Goal: Task Accomplishment & Management: Use online tool/utility

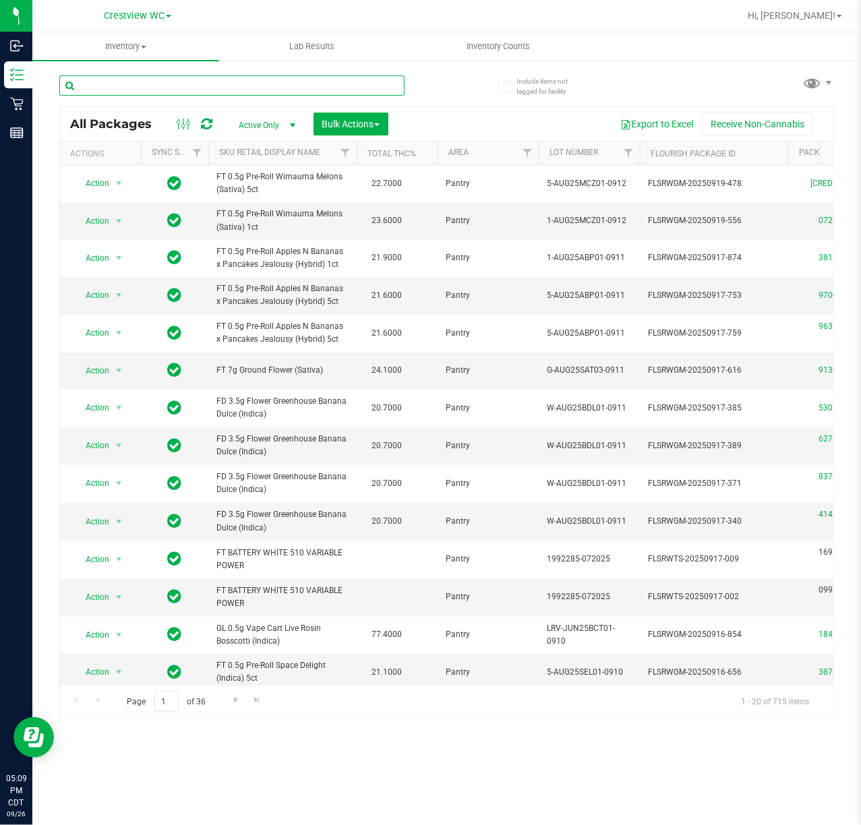
click at [191, 84] on input "text" at bounding box center [231, 86] width 345 height 20
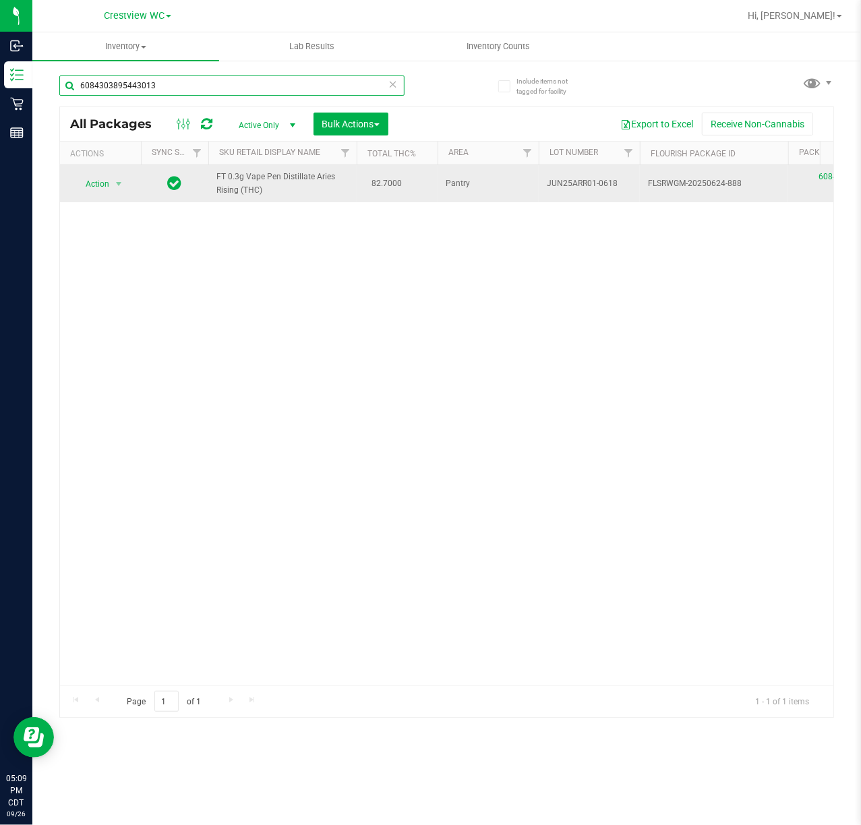
type input "6084303895443013"
click at [87, 171] on td "Action Action Edit attributes Global inventory Locate package Package audit log…" at bounding box center [100, 183] width 81 height 37
click at [88, 179] on span "Action" at bounding box center [91, 184] width 36 height 19
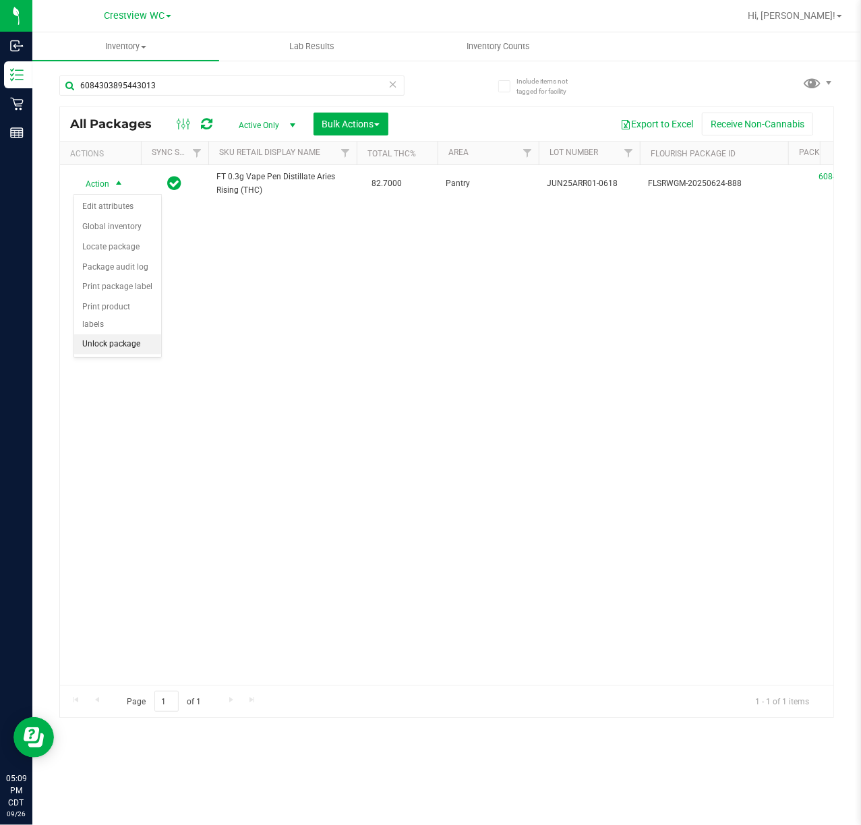
click at [117, 349] on li "Unlock package" at bounding box center [117, 344] width 87 height 20
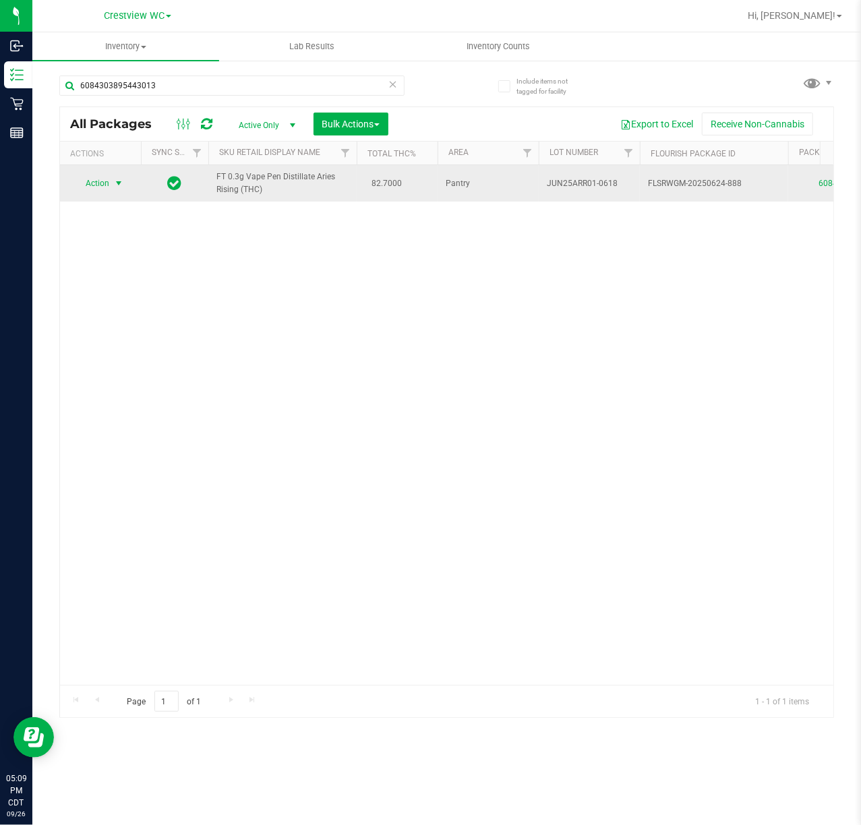
click at [104, 181] on span "Action" at bounding box center [91, 183] width 36 height 19
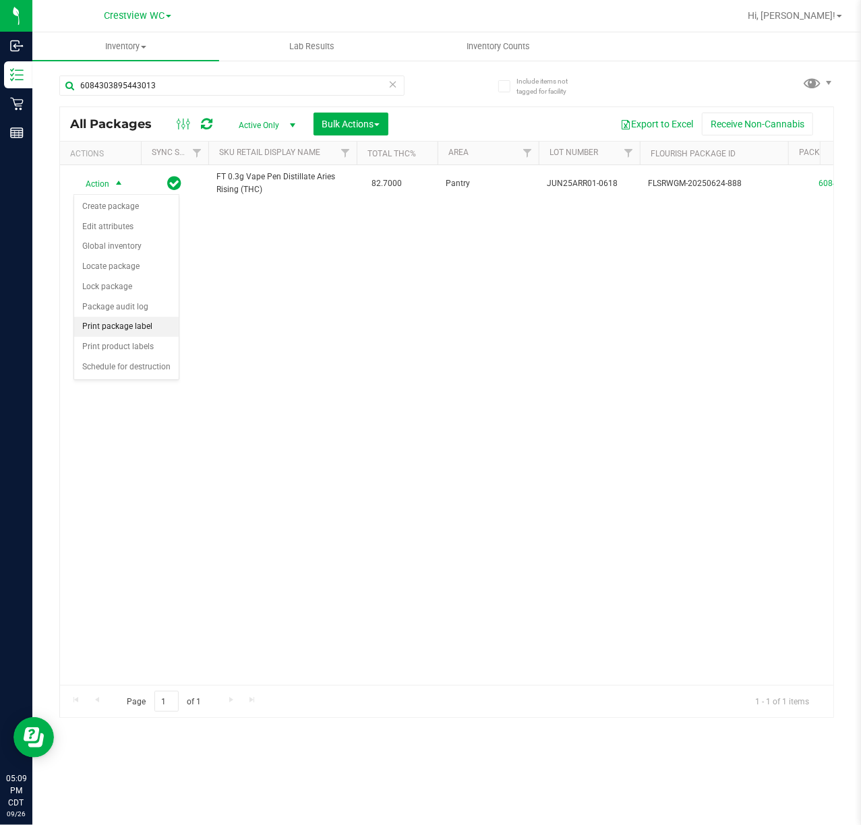
click at [148, 332] on li "Print package label" at bounding box center [126, 327] width 104 height 20
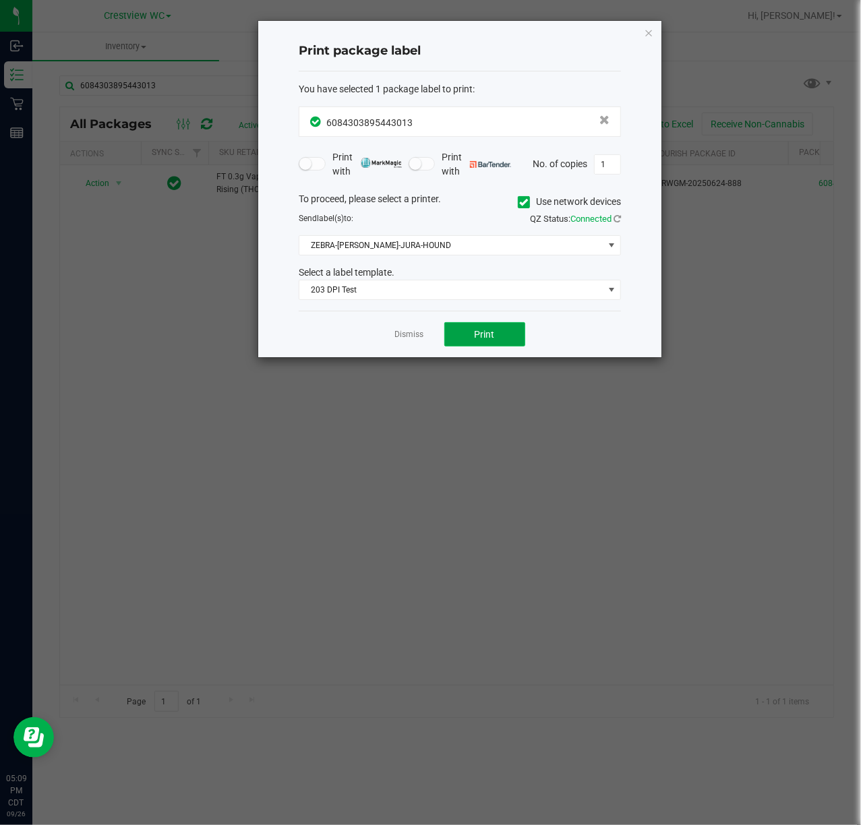
click at [461, 324] on button "Print" at bounding box center [484, 334] width 81 height 24
click at [416, 357] on div "Dismiss Print" at bounding box center [460, 334] width 322 height 47
click at [421, 333] on link "Dismiss" at bounding box center [409, 334] width 29 height 11
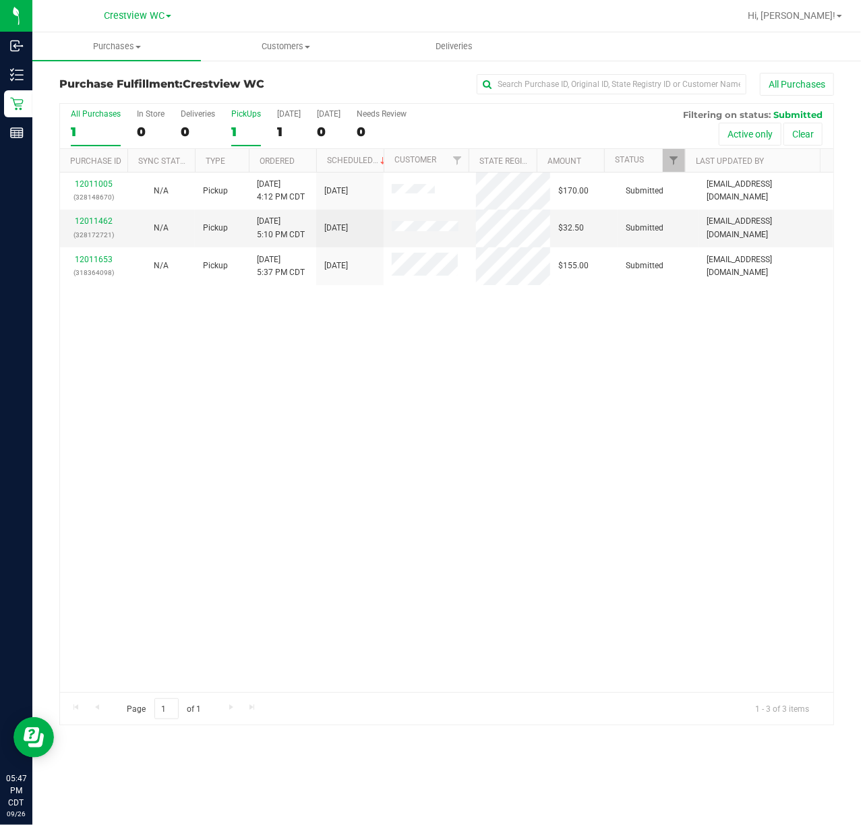
click at [238, 117] on div "PickUps" at bounding box center [246, 113] width 30 height 9
click at [0, 0] on input "PickUps 1" at bounding box center [0, 0] width 0 height 0
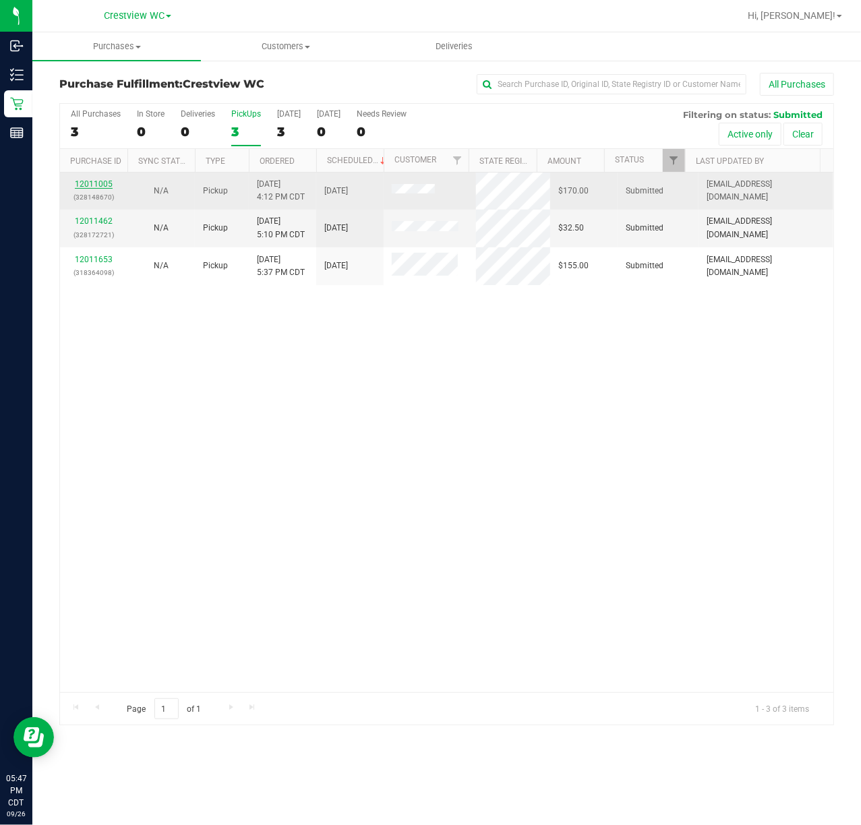
click at [82, 182] on link "12011005" at bounding box center [94, 183] width 38 height 9
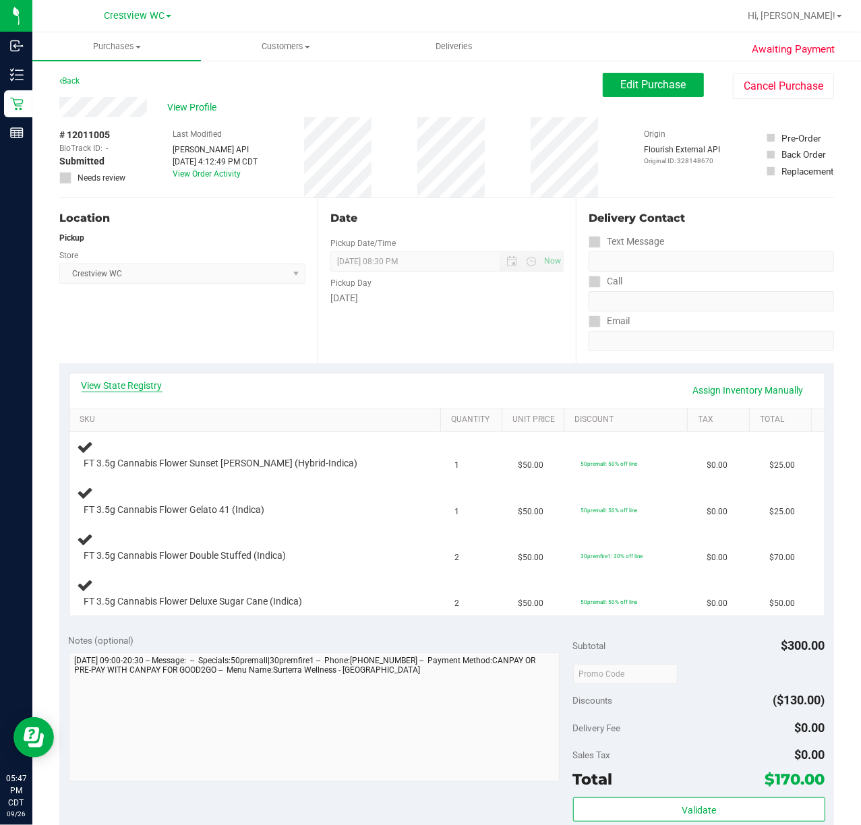
click at [146, 384] on link "View State Registry" at bounding box center [122, 385] width 81 height 13
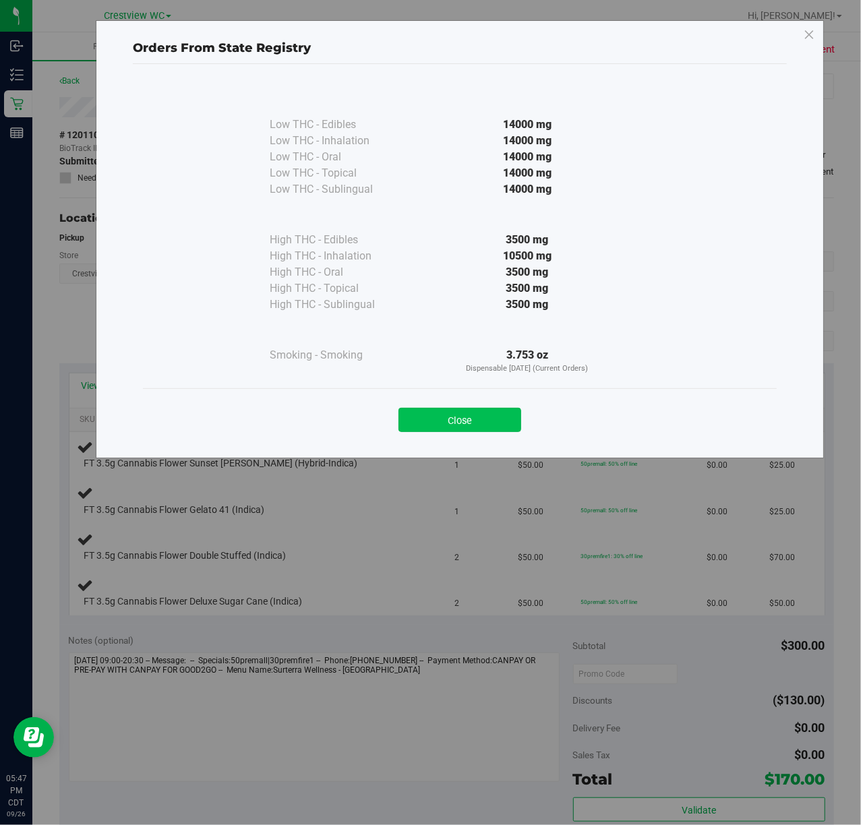
click at [454, 418] on button "Close" at bounding box center [459, 420] width 123 height 24
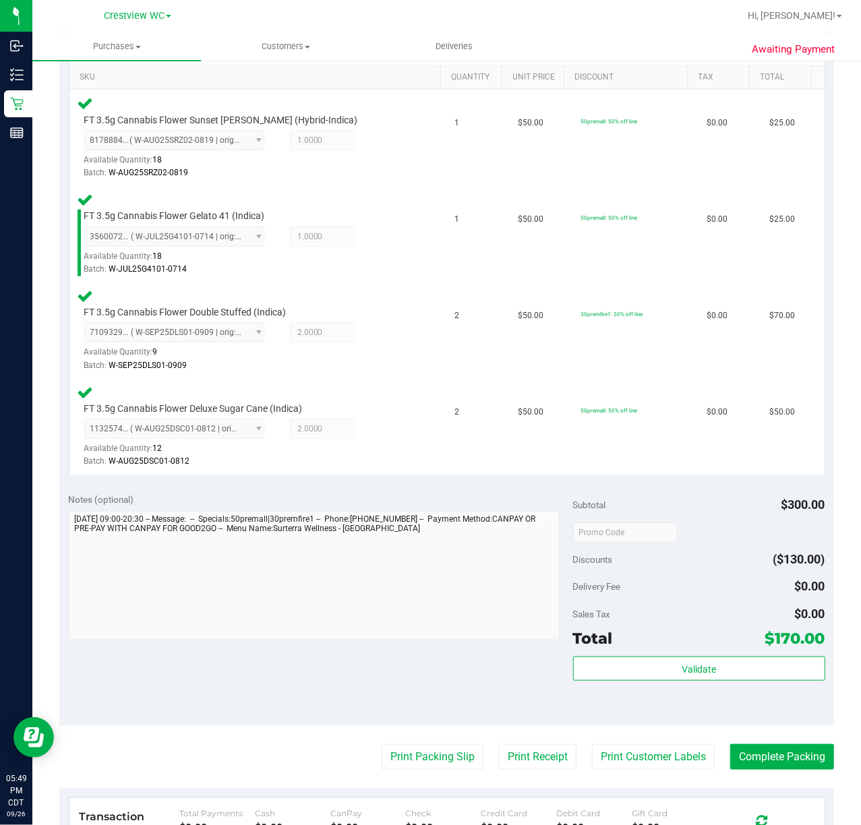
scroll to position [351, 0]
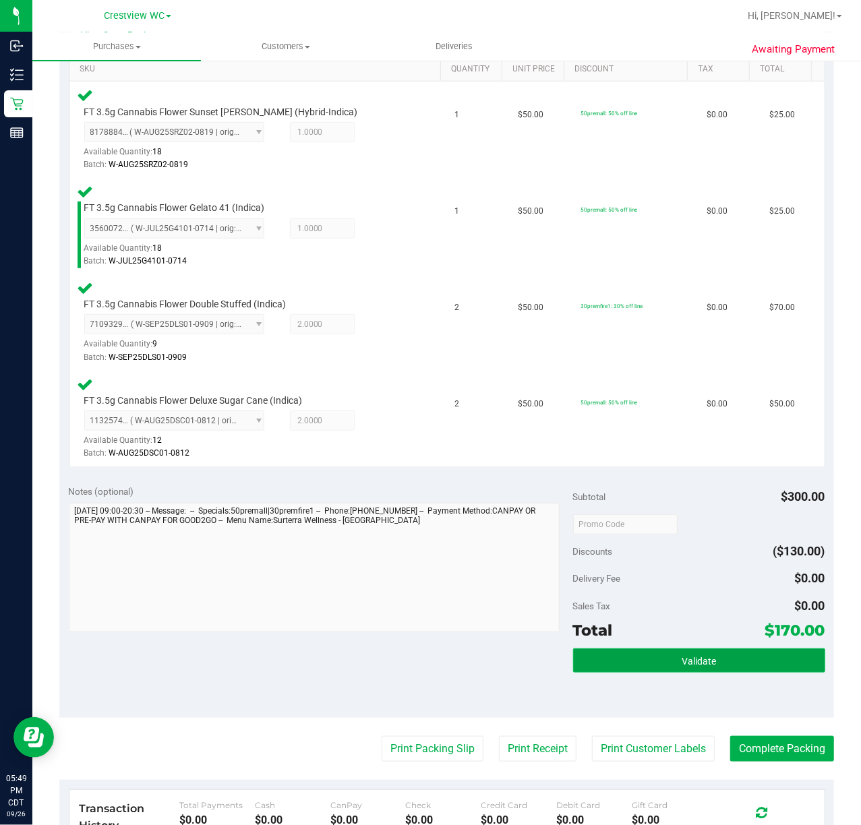
click at [709, 651] on button "Validate" at bounding box center [699, 661] width 252 height 24
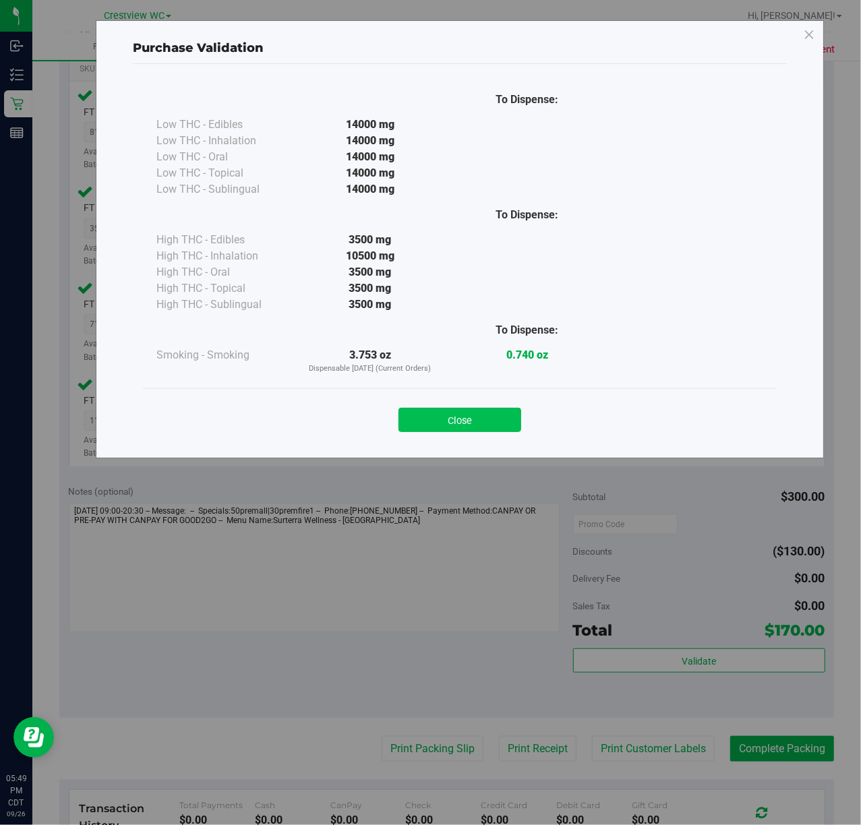
click at [472, 429] on button "Close" at bounding box center [459, 420] width 123 height 24
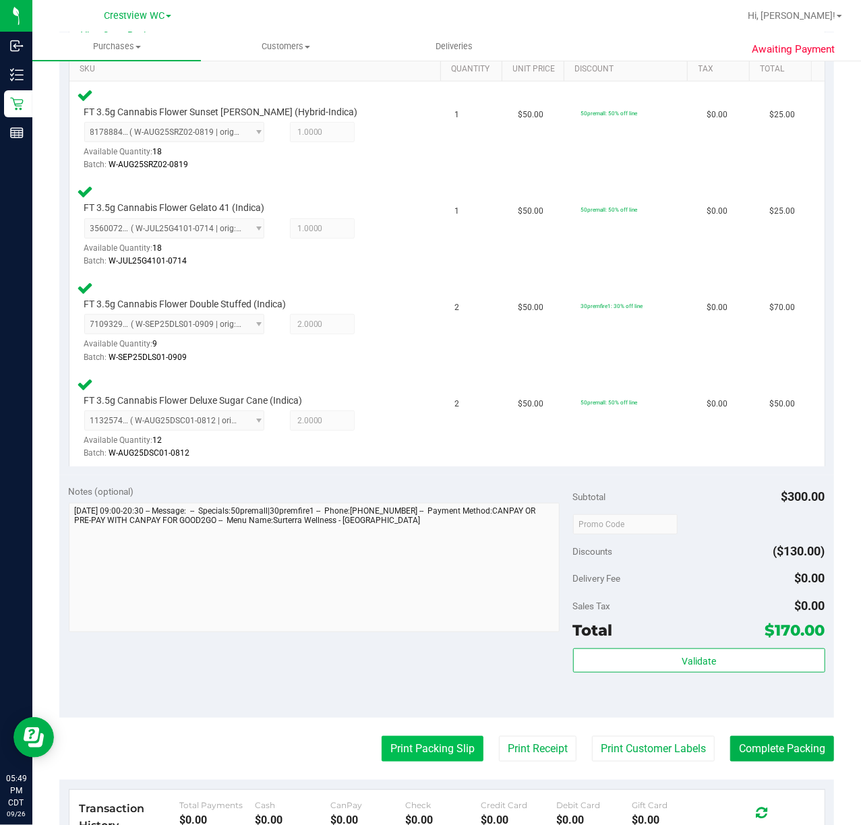
click at [448, 744] on button "Print Packing Slip" at bounding box center [433, 749] width 102 height 26
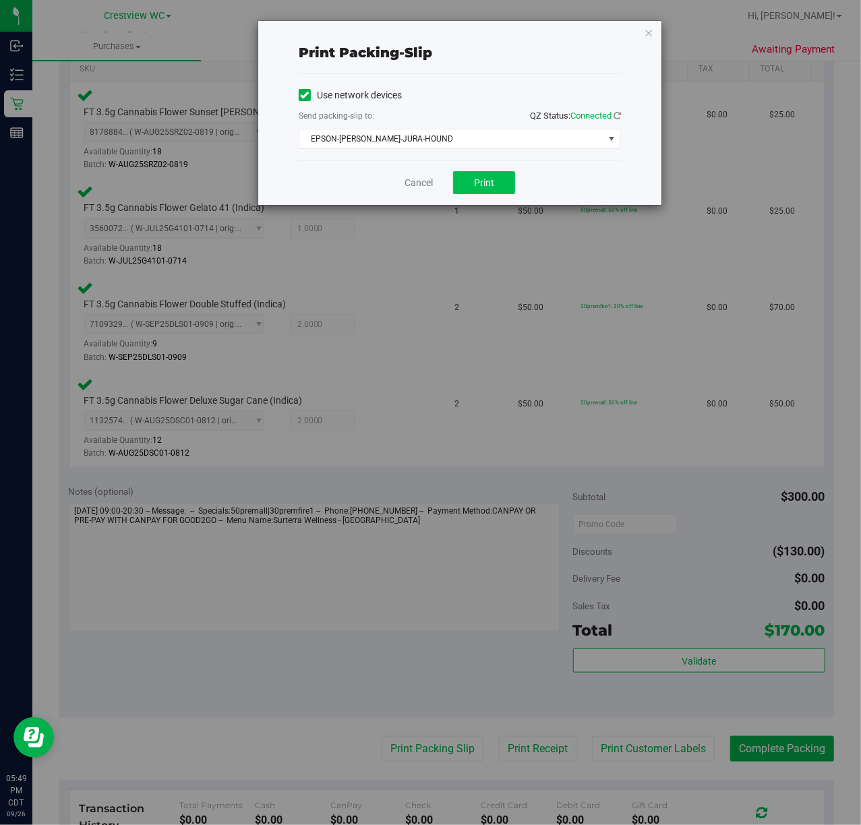
click at [500, 181] on button "Print" at bounding box center [484, 182] width 62 height 23
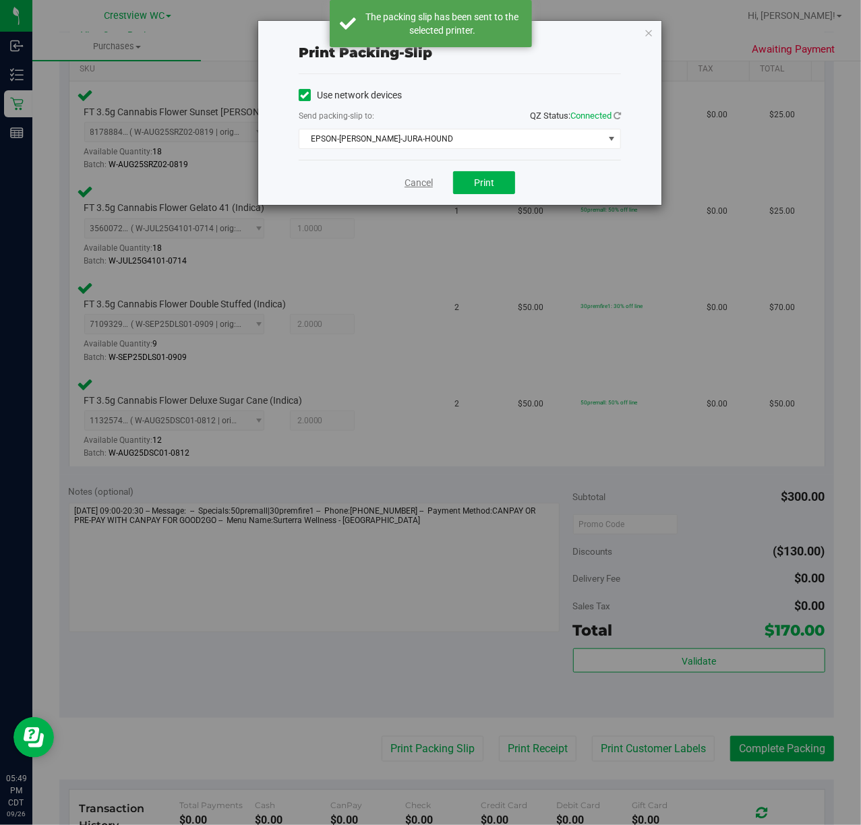
click at [421, 179] on link "Cancel" at bounding box center [419, 183] width 28 height 14
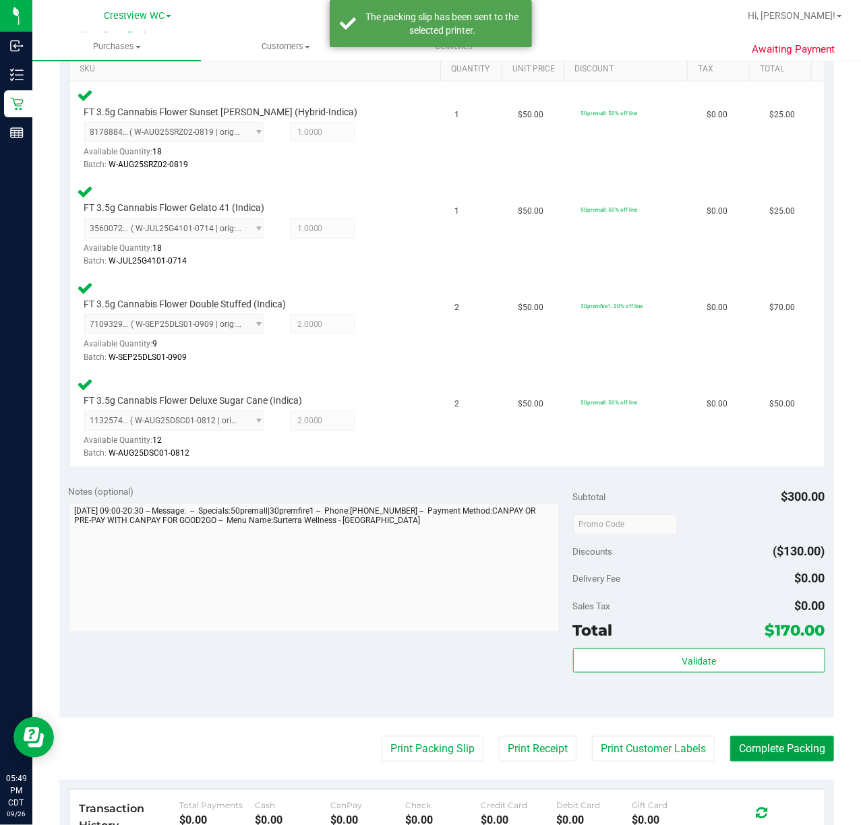
click at [794, 748] on button "Complete Packing" at bounding box center [782, 749] width 104 height 26
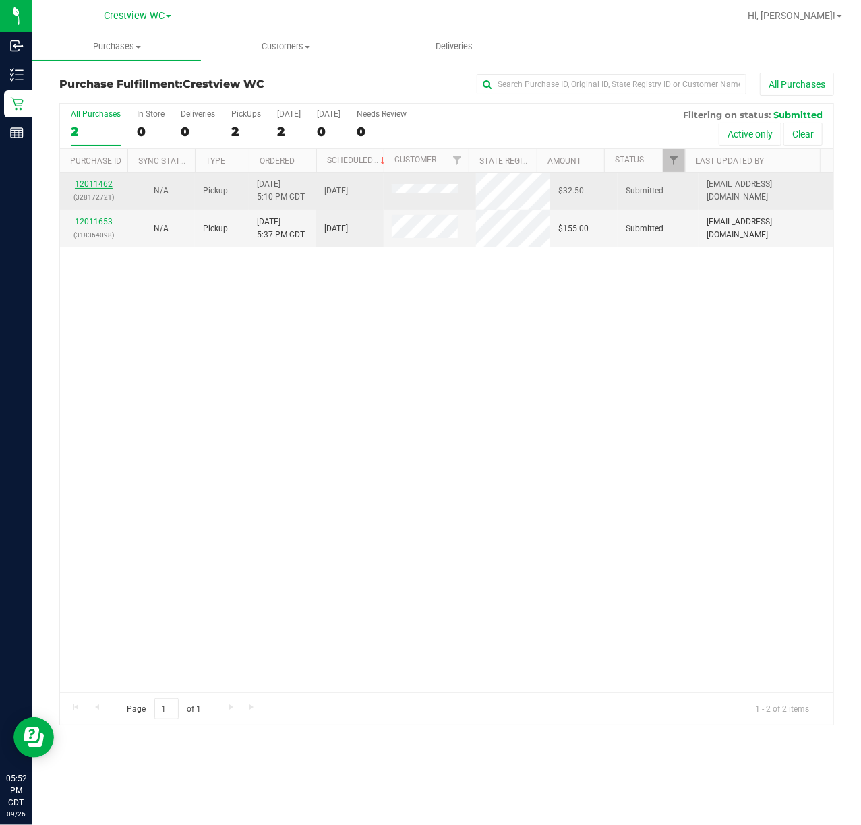
click at [100, 187] on link "12011462" at bounding box center [94, 183] width 38 height 9
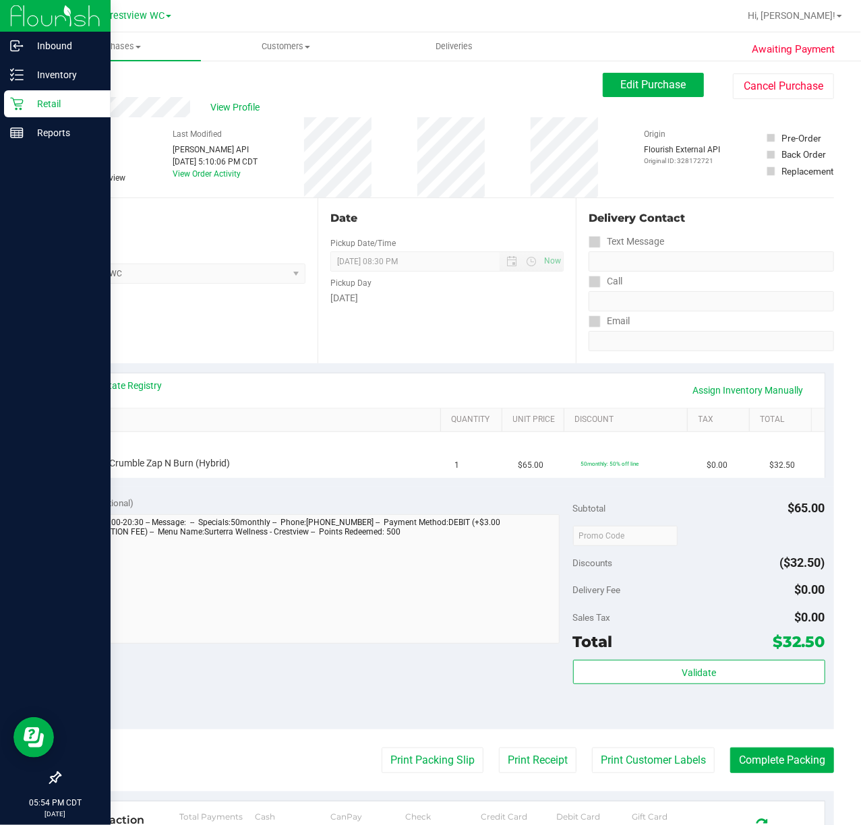
click at [36, 106] on p "Retail" at bounding box center [64, 104] width 81 height 16
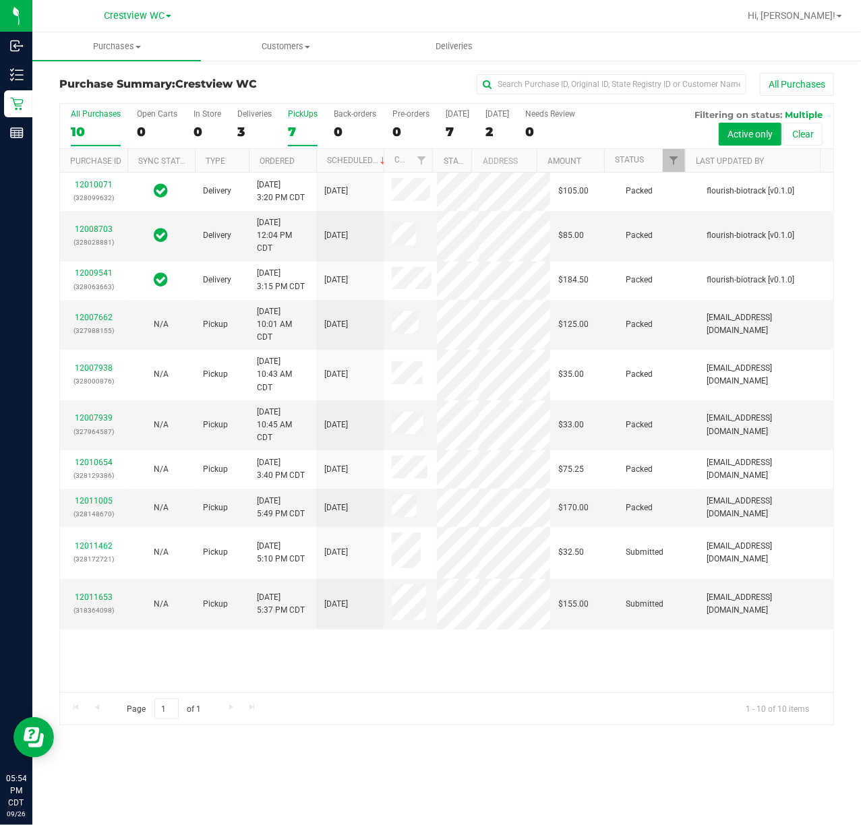
click at [300, 117] on div "PickUps" at bounding box center [303, 113] width 30 height 9
click at [0, 0] on input "PickUps 7" at bounding box center [0, 0] width 0 height 0
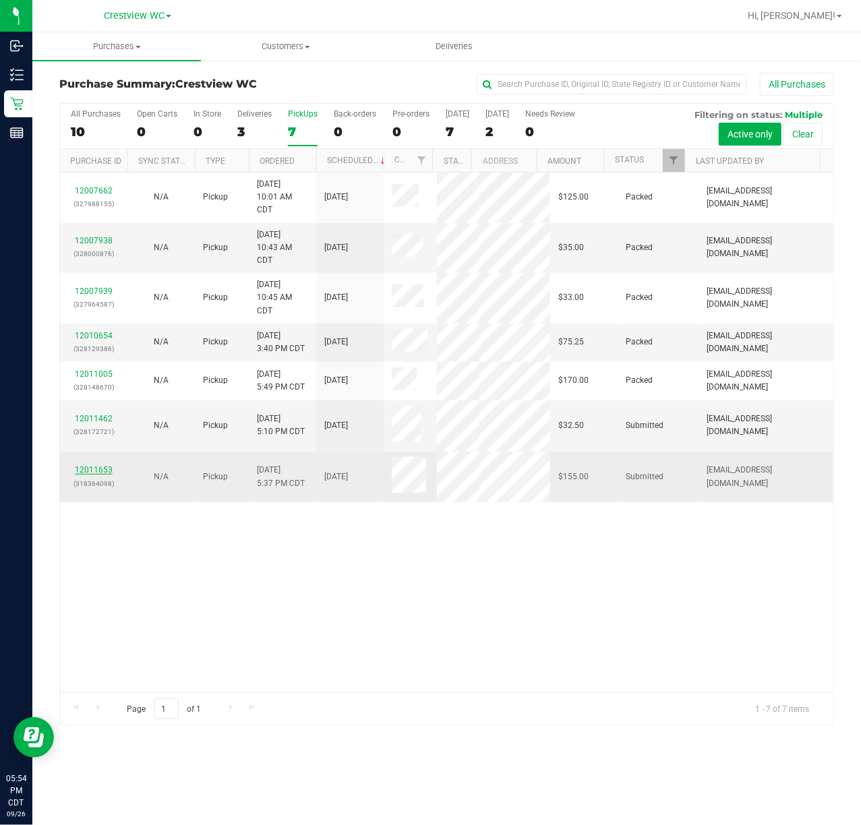
click at [96, 475] on link "12011653" at bounding box center [94, 469] width 38 height 9
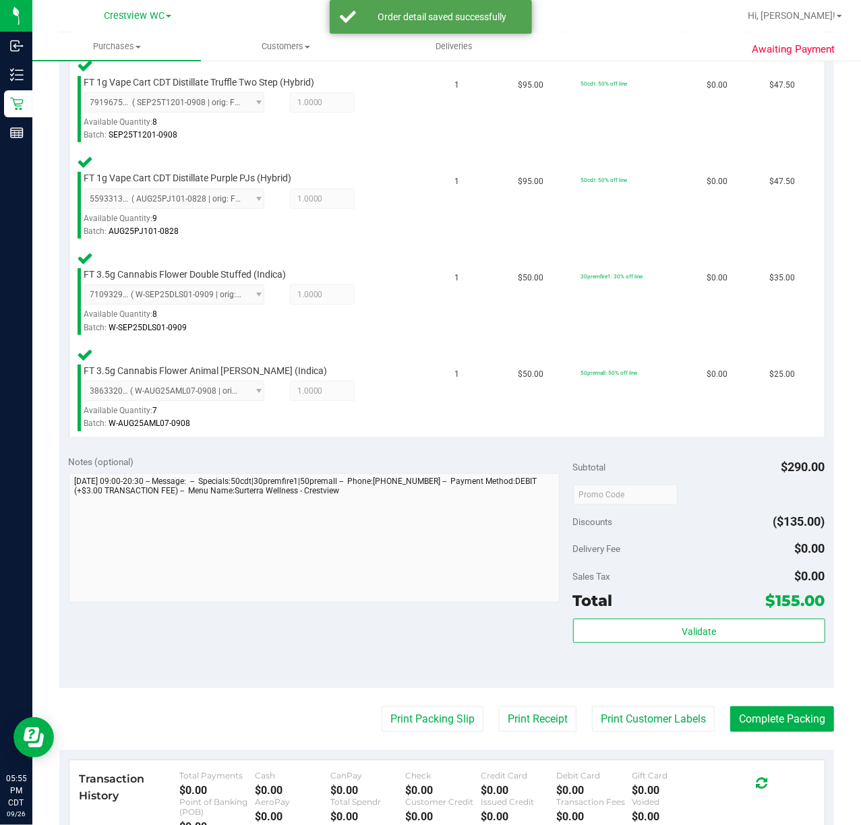
scroll to position [386, 0]
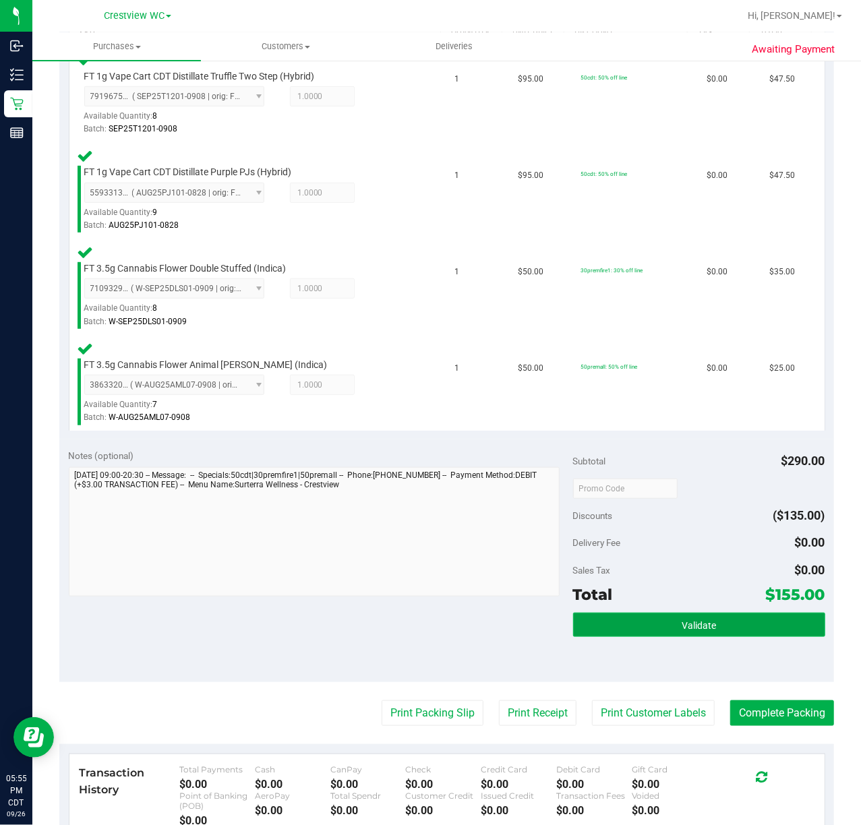
click at [712, 624] on button "Validate" at bounding box center [699, 625] width 252 height 24
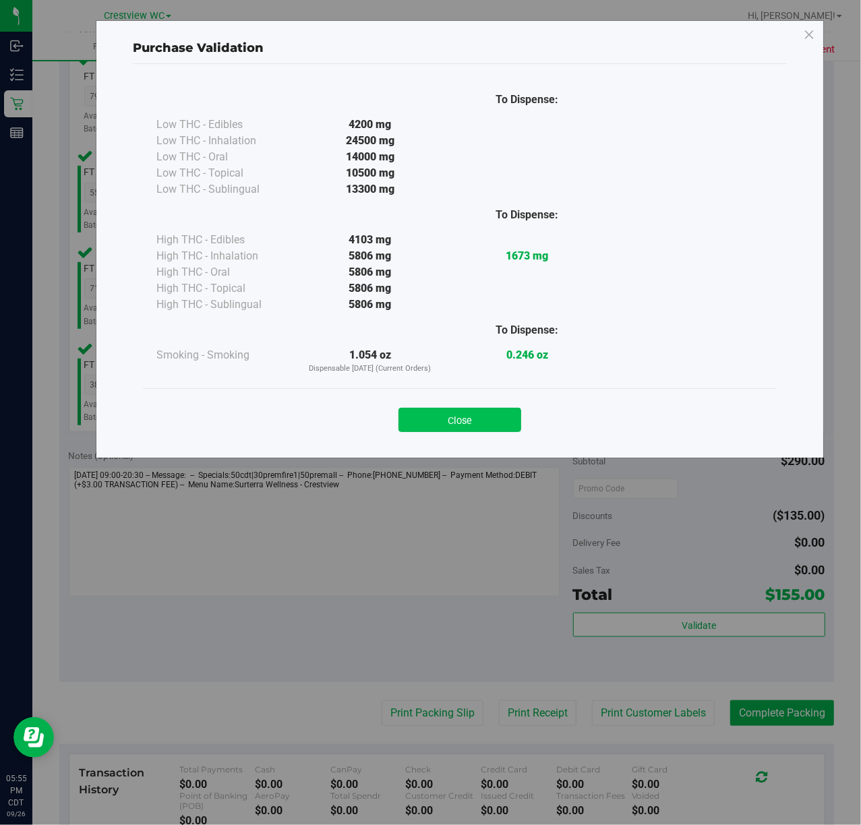
click at [477, 414] on button "Close" at bounding box center [459, 420] width 123 height 24
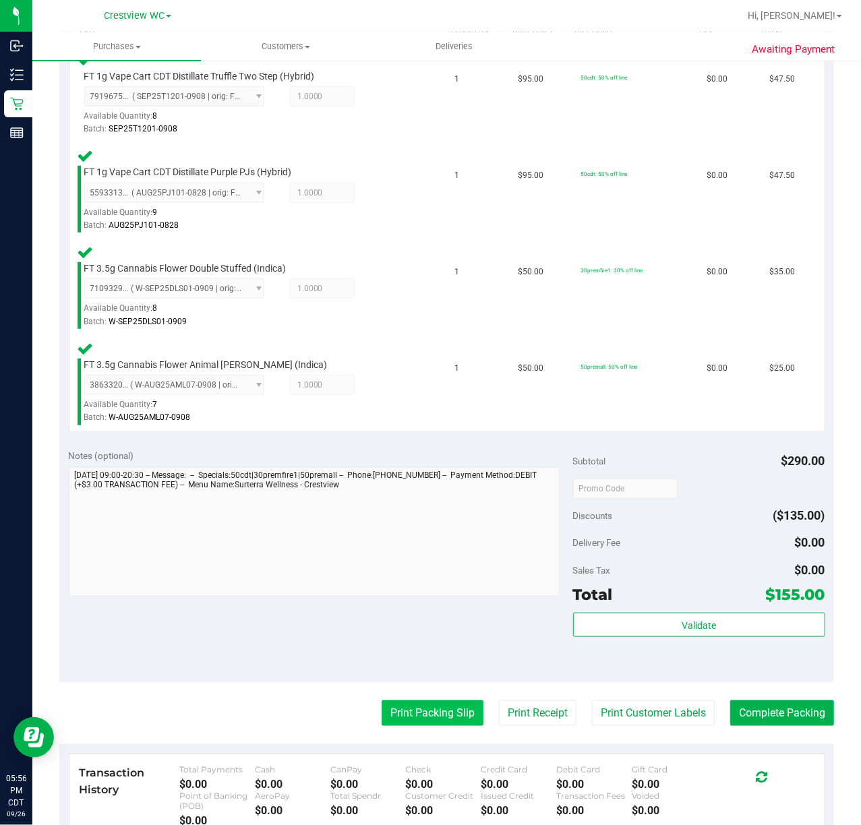
click at [448, 710] on button "Print Packing Slip" at bounding box center [433, 713] width 102 height 26
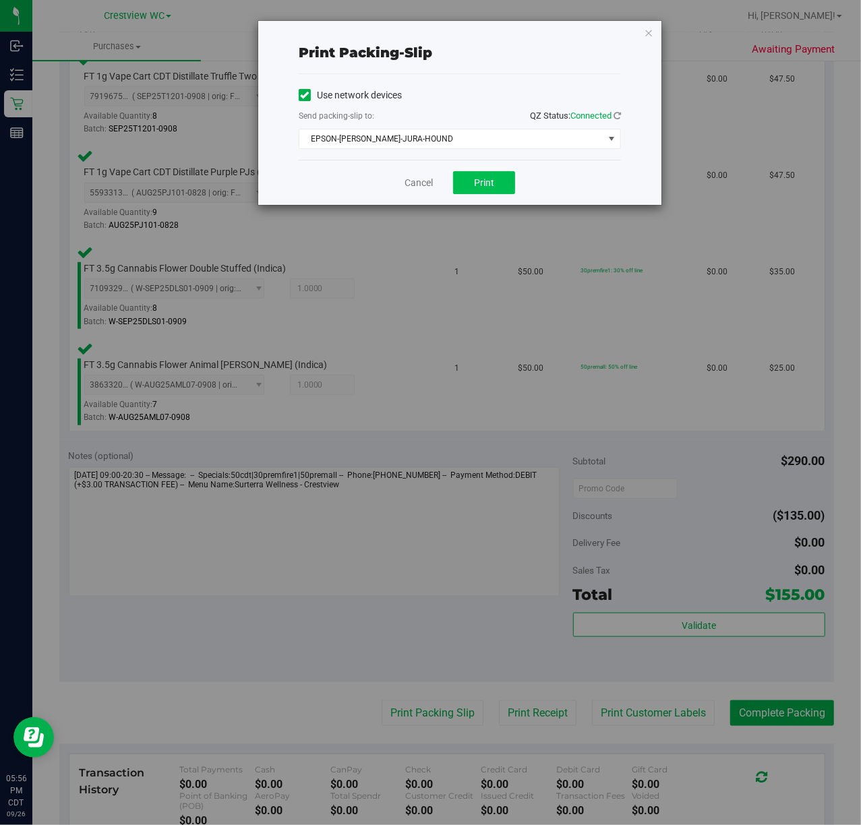
click at [477, 194] on button "Print" at bounding box center [484, 182] width 62 height 23
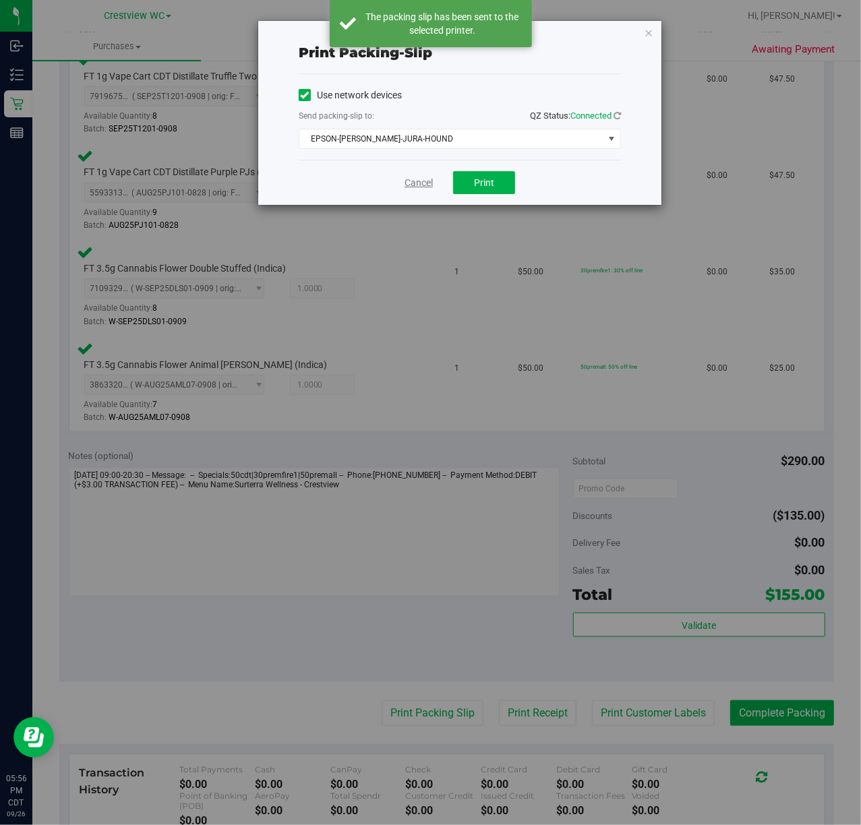
click at [417, 183] on link "Cancel" at bounding box center [419, 183] width 28 height 14
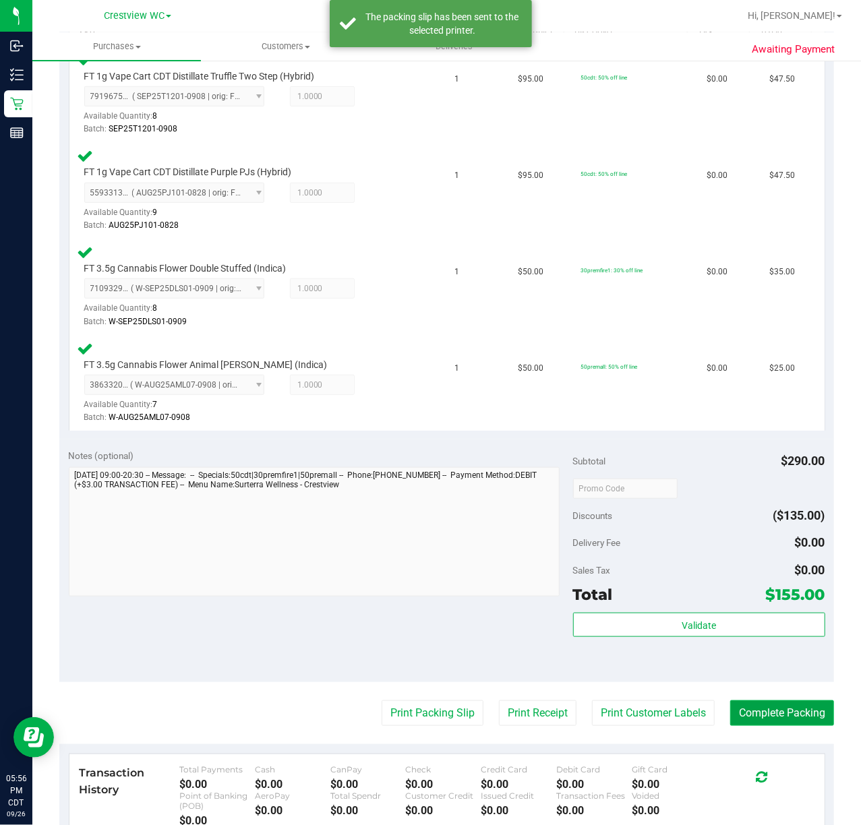
click at [756, 713] on button "Complete Packing" at bounding box center [782, 713] width 104 height 26
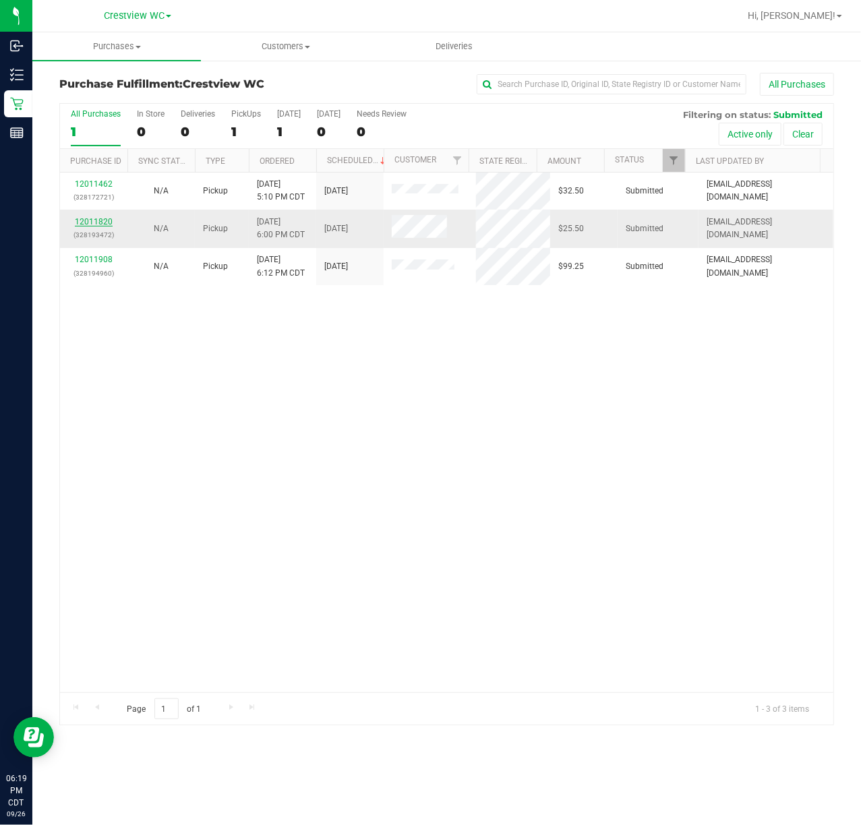
click at [105, 225] on link "12011820" at bounding box center [94, 221] width 38 height 9
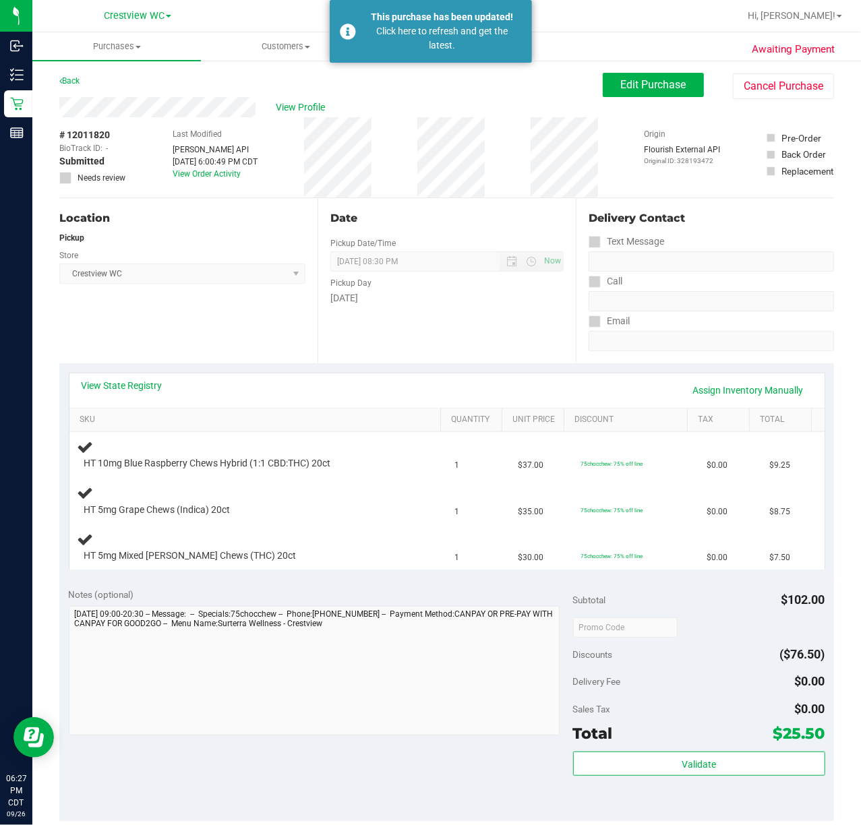
click at [46, 105] on div "Awaiting Payment Back Edit Purchase Cancel Purchase View Profile # 12011820 Bio…" at bounding box center [446, 615] width 829 height 1113
click at [34, 101] on div "Awaiting Payment Back Edit Purchase Cancel Purchase View Profile # 12011820 Bio…" at bounding box center [446, 615] width 829 height 1113
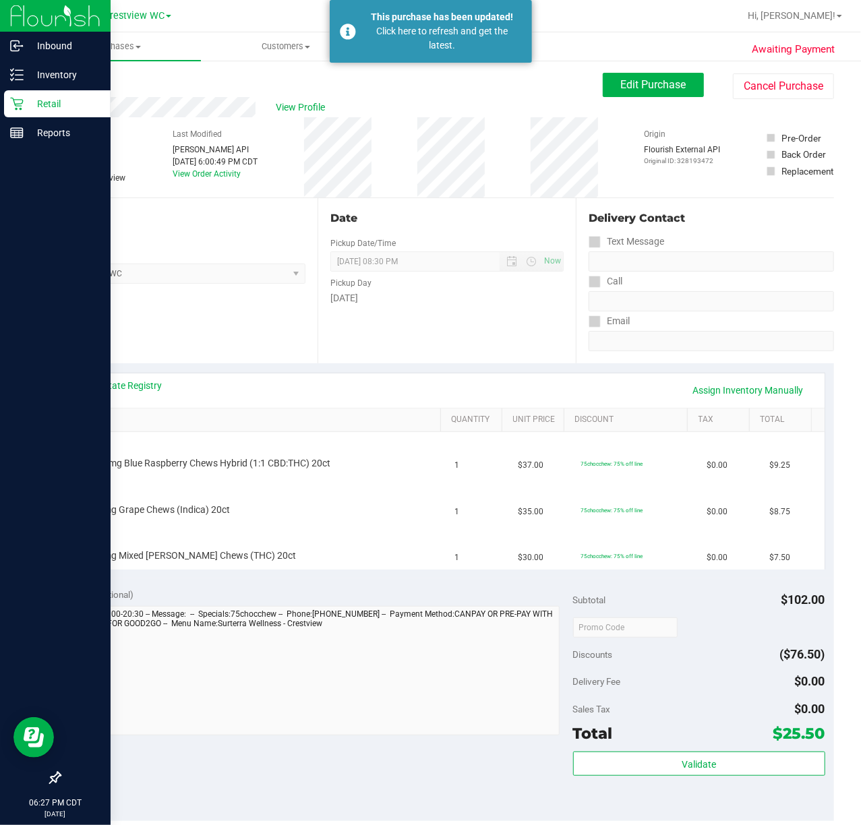
click at [28, 111] on p "Retail" at bounding box center [64, 104] width 81 height 16
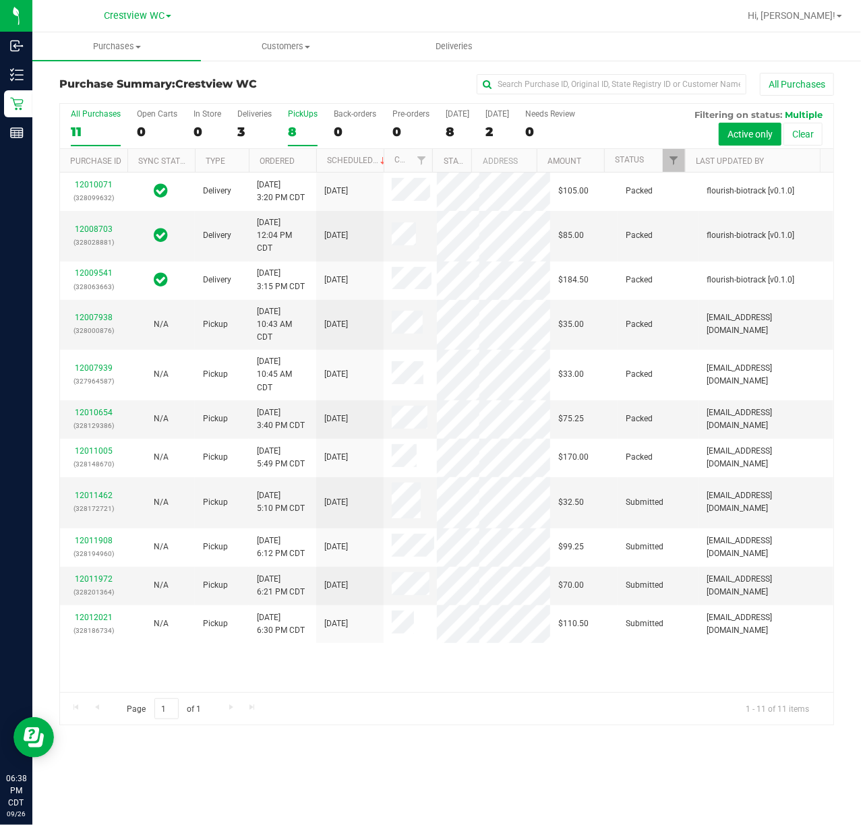
click at [301, 121] on label "PickUps 8" at bounding box center [303, 127] width 30 height 37
click at [0, 0] on input "PickUps 8" at bounding box center [0, 0] width 0 height 0
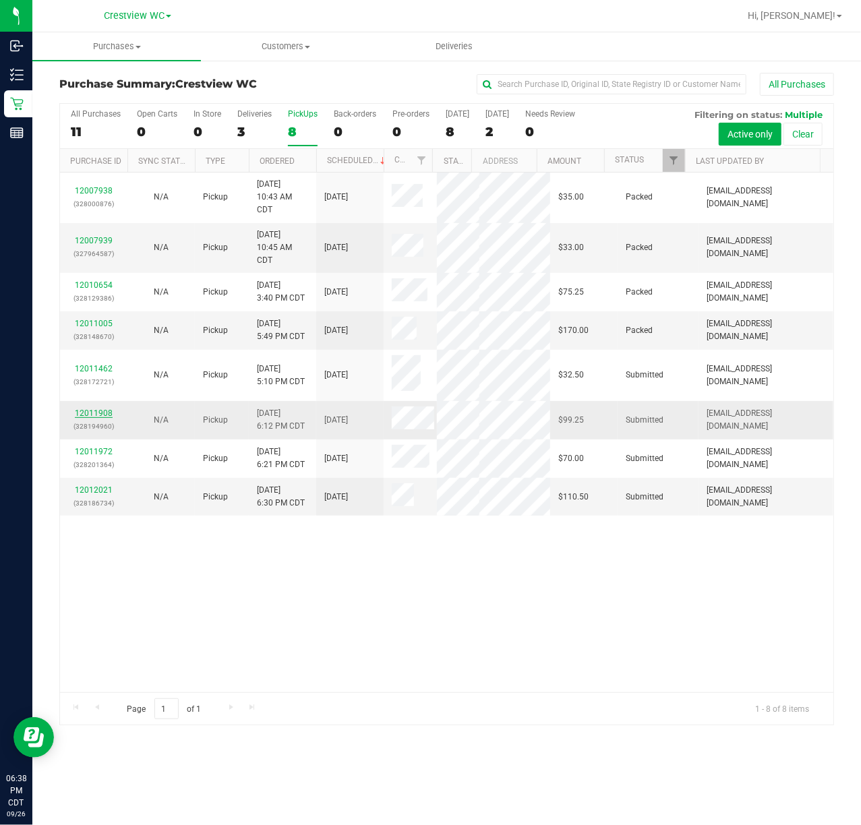
click at [89, 418] on link "12011908" at bounding box center [94, 413] width 38 height 9
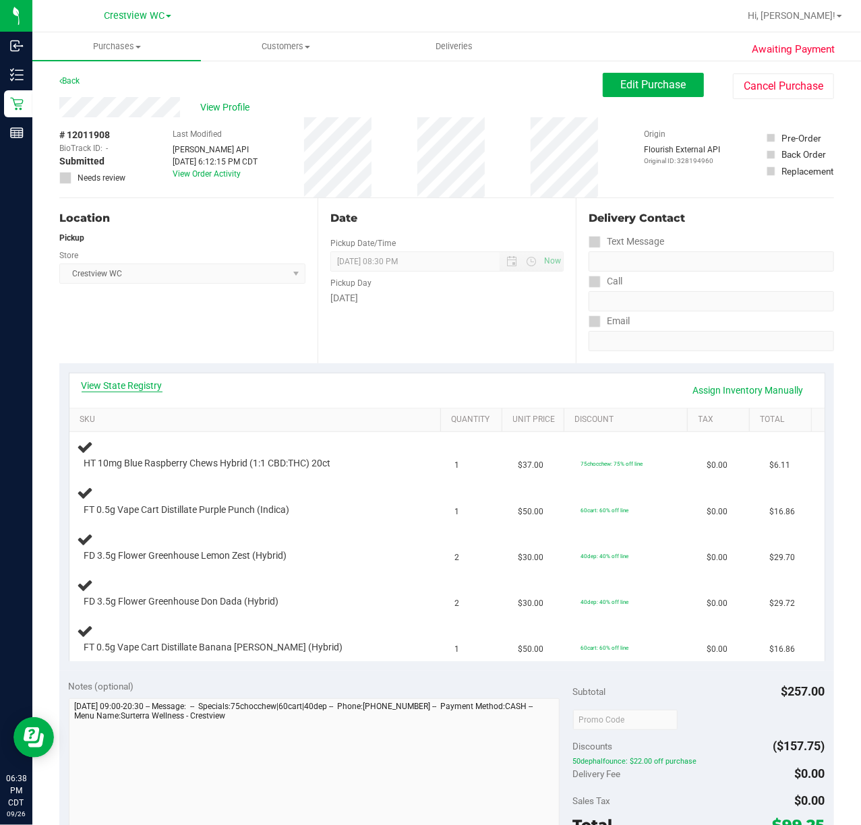
click at [139, 386] on link "View State Registry" at bounding box center [122, 385] width 81 height 13
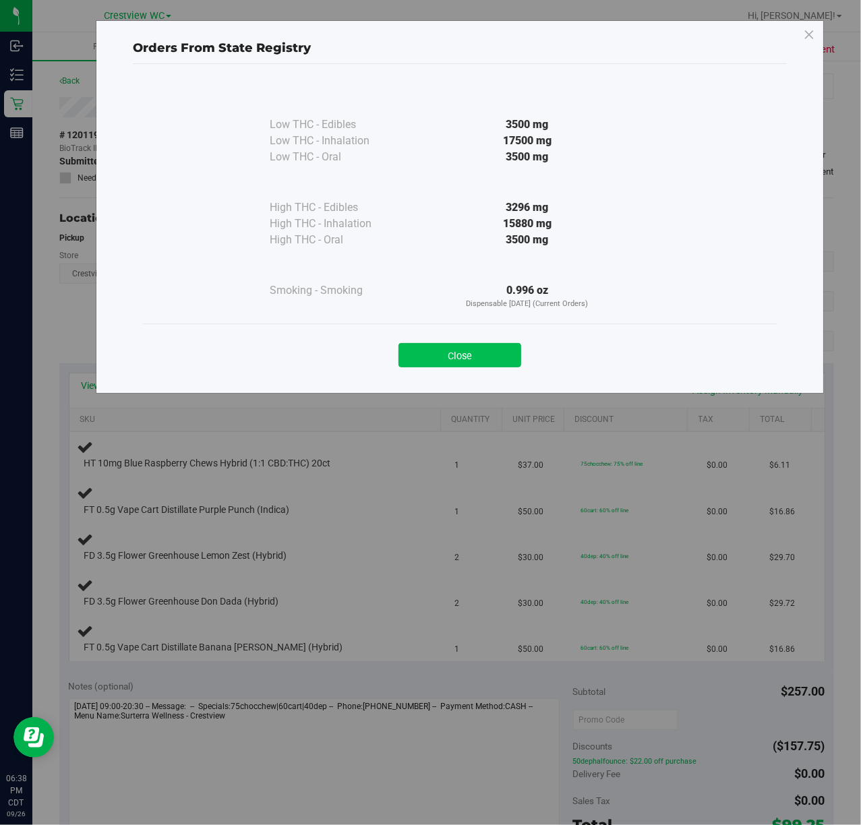
click at [452, 347] on button "Close" at bounding box center [459, 355] width 123 height 24
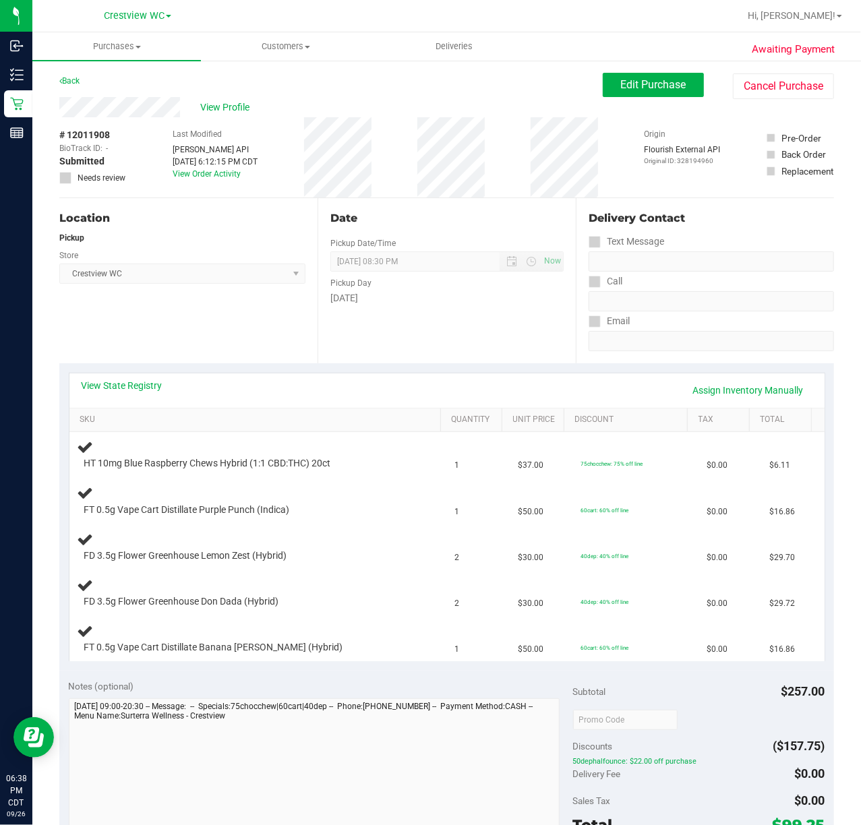
click at [233, 309] on div "Location Pickup Store Crestview WC Select Store Bonita Springs WC Boynton Beach…" at bounding box center [188, 280] width 258 height 165
click at [386, 563] on div at bounding box center [246, 562] width 325 height 1
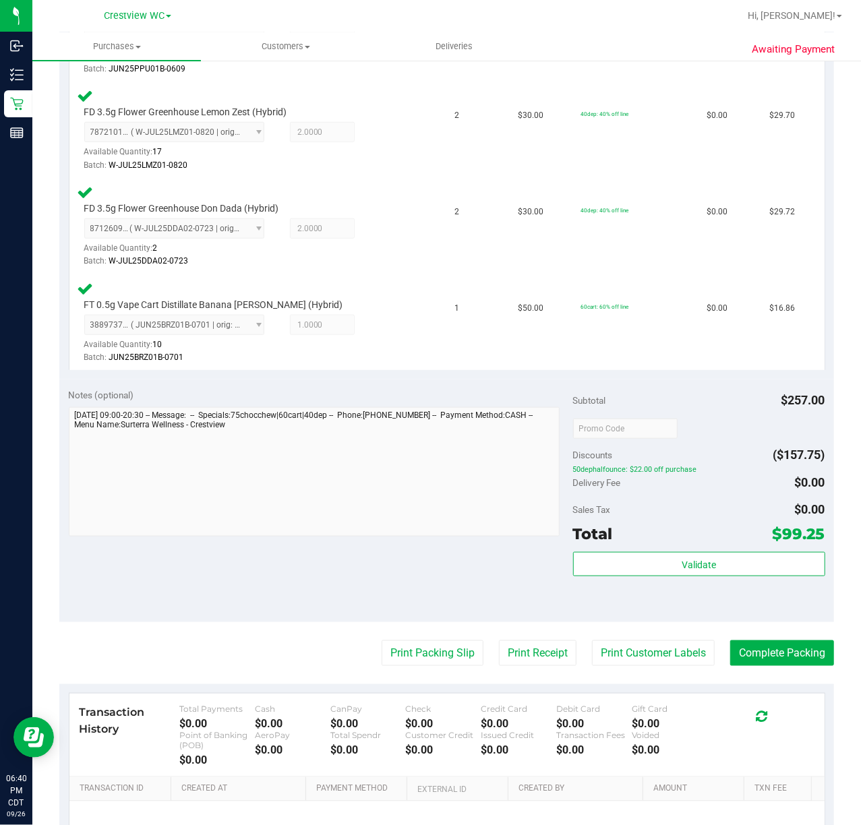
scroll to position [557, 0]
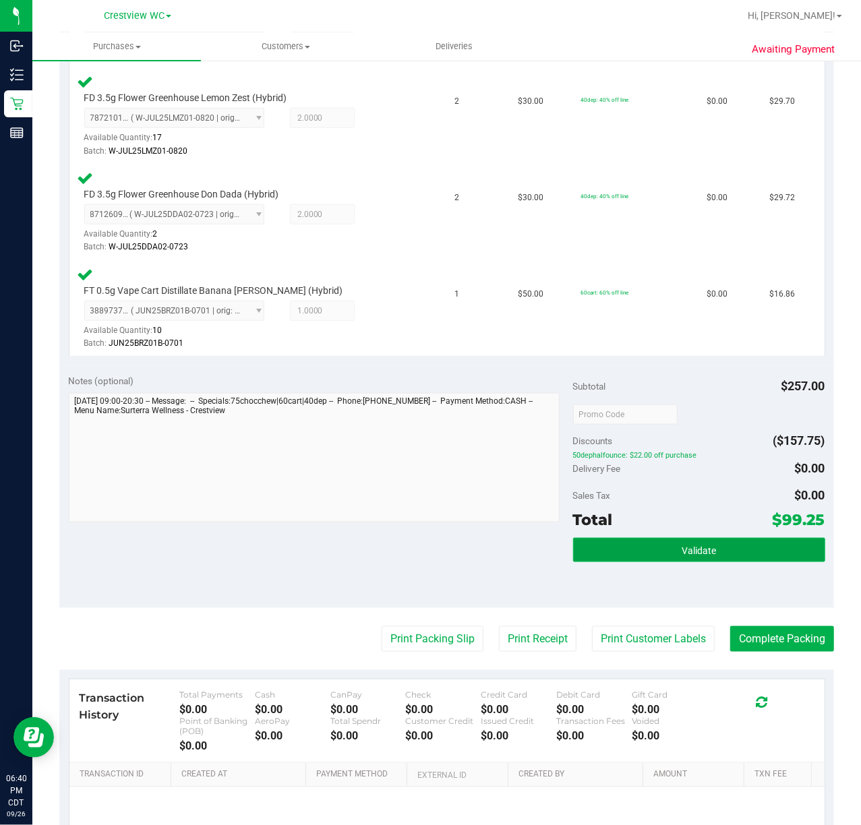
click at [692, 551] on span "Validate" at bounding box center [699, 550] width 34 height 11
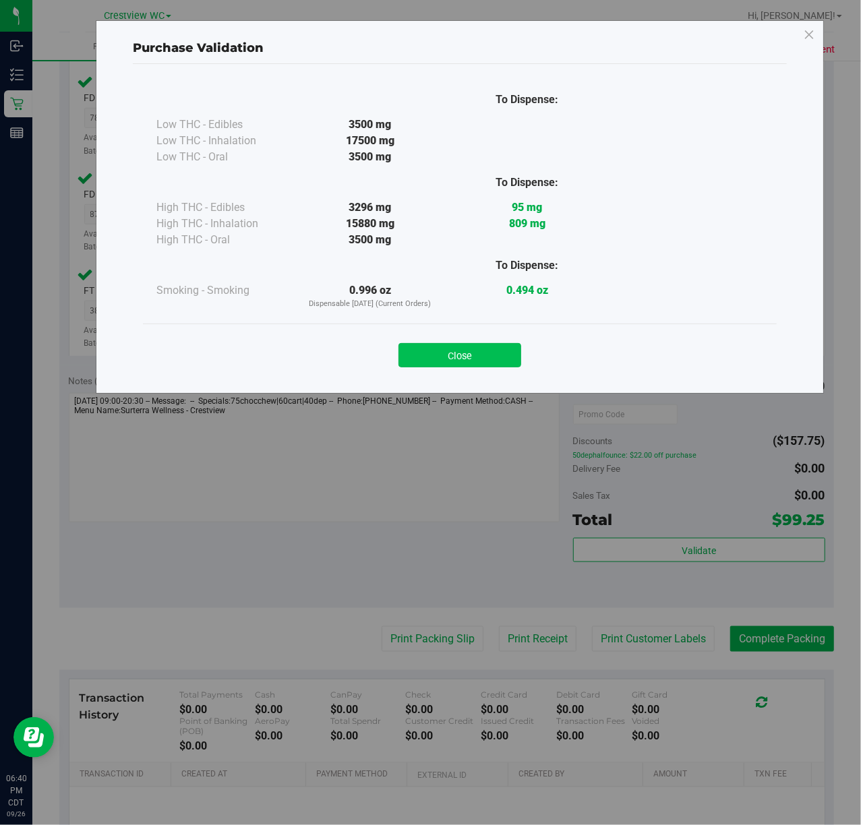
click at [475, 348] on button "Close" at bounding box center [459, 355] width 123 height 24
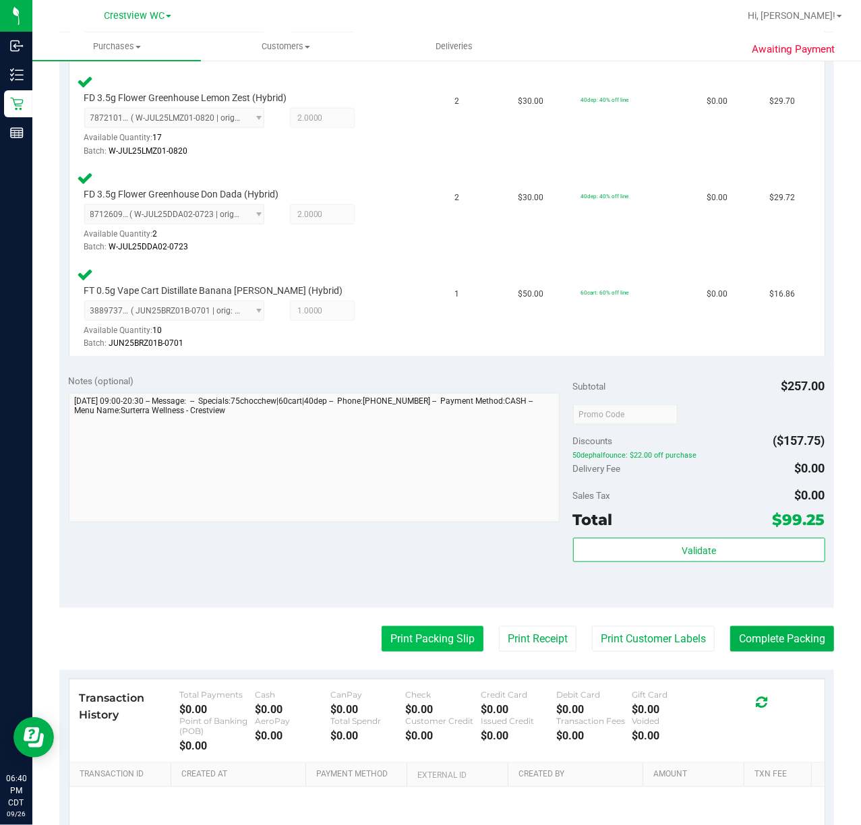
click at [441, 634] on button "Print Packing Slip" at bounding box center [433, 639] width 102 height 26
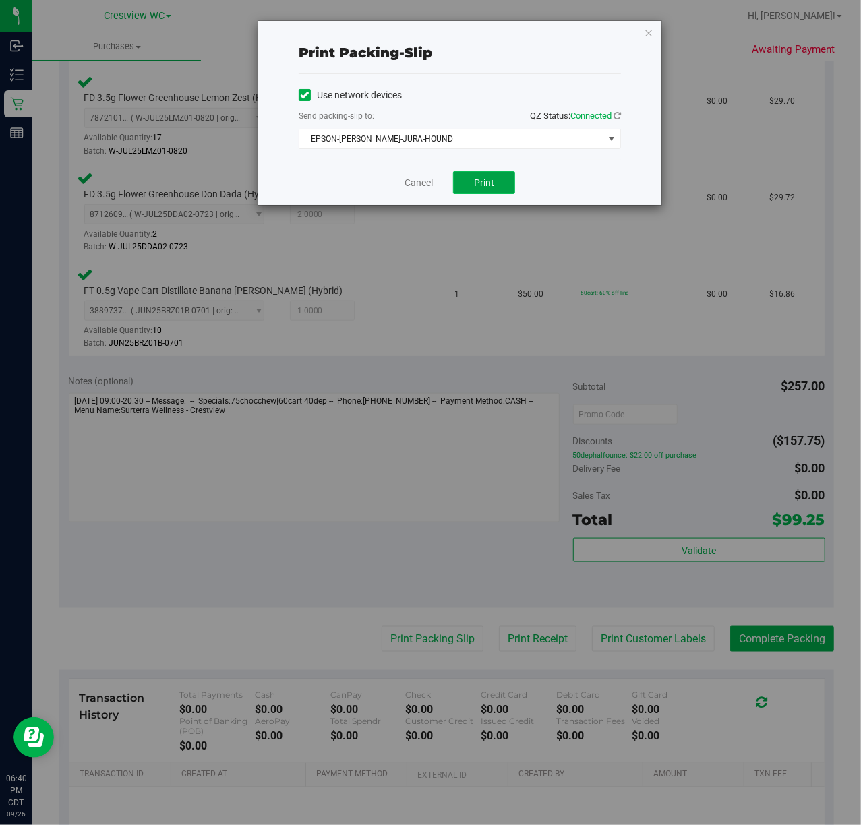
click at [483, 183] on span "Print" at bounding box center [484, 182] width 20 height 11
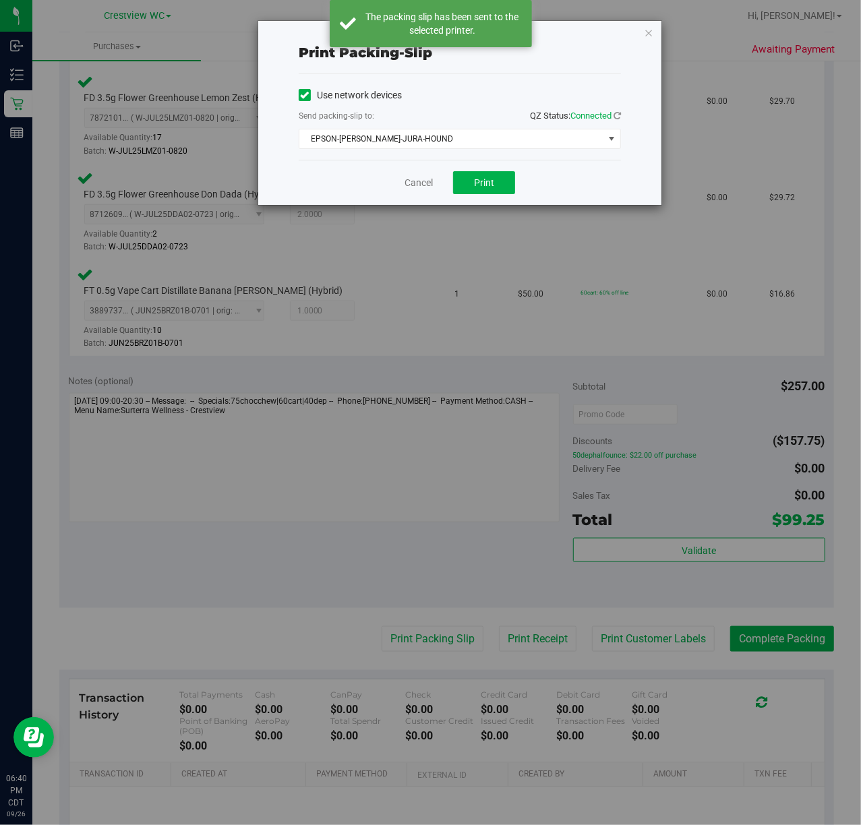
click at [405, 214] on div "Print packing-slip Use network devices Send packing-slip to: QZ Status: Connect…" at bounding box center [435, 412] width 871 height 825
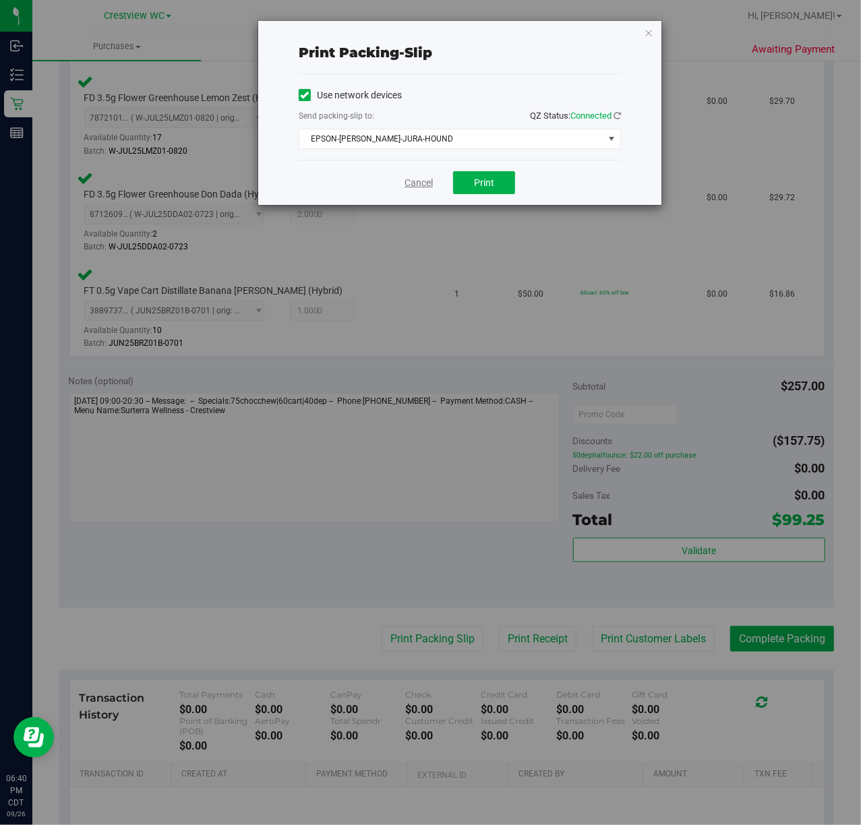
click at [406, 186] on link "Cancel" at bounding box center [419, 183] width 28 height 14
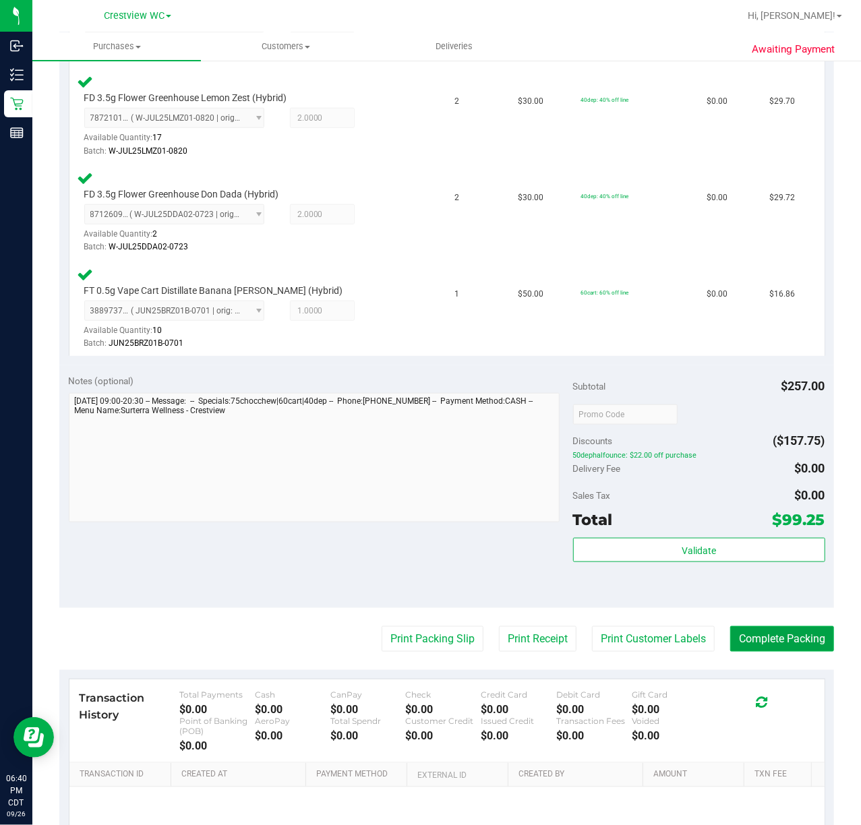
click at [785, 634] on button "Complete Packing" at bounding box center [782, 639] width 104 height 26
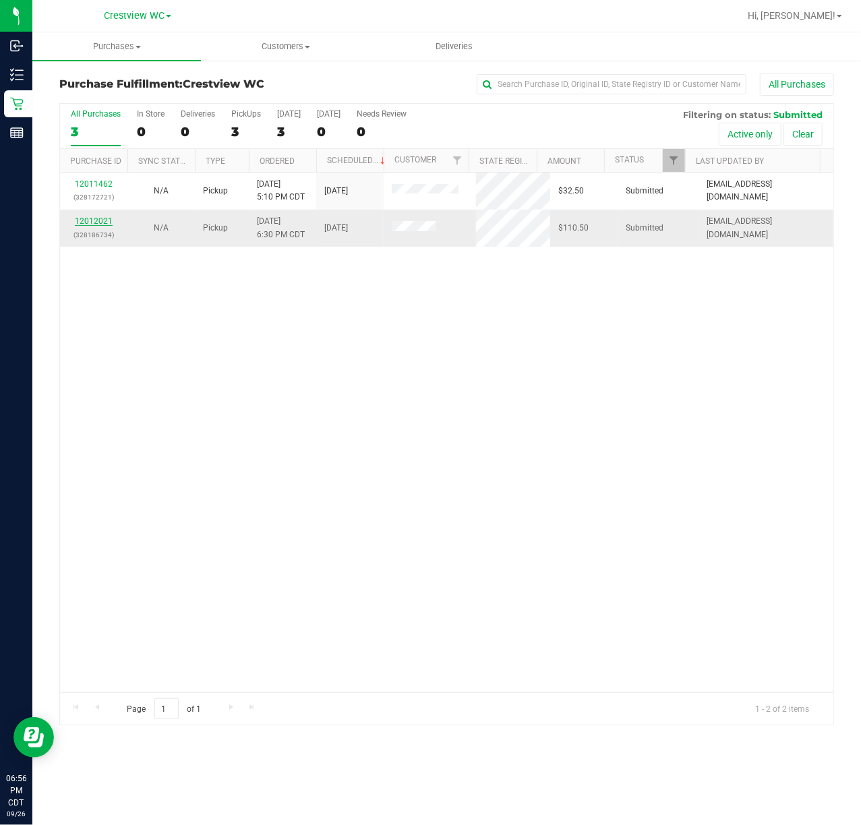
click at [100, 218] on link "12012021" at bounding box center [94, 220] width 38 height 9
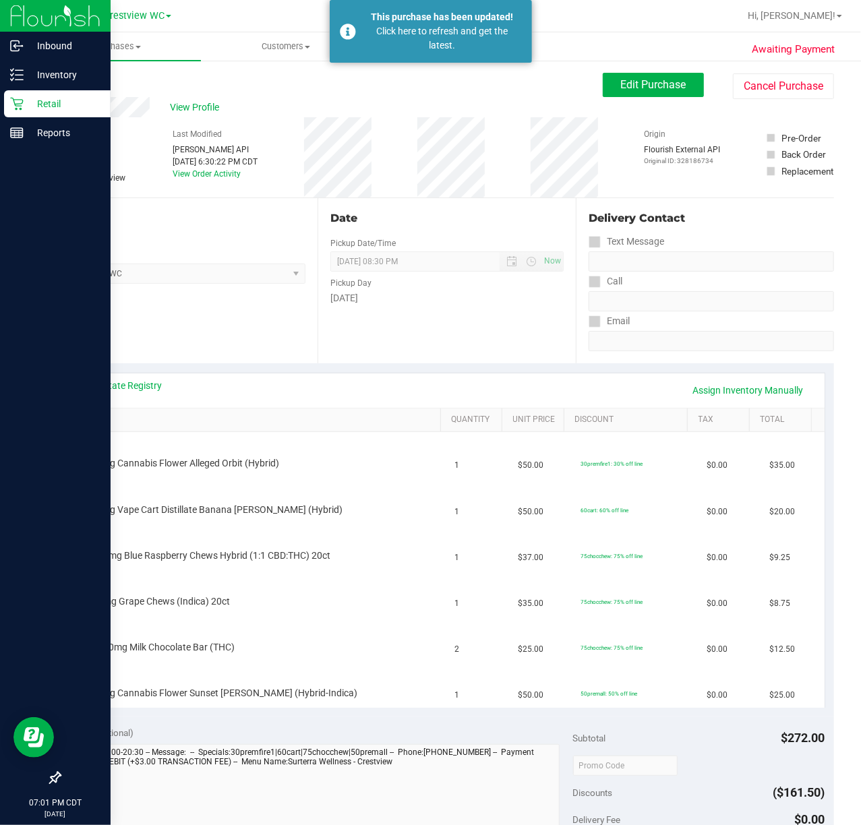
click at [32, 105] on p "Retail" at bounding box center [64, 104] width 81 height 16
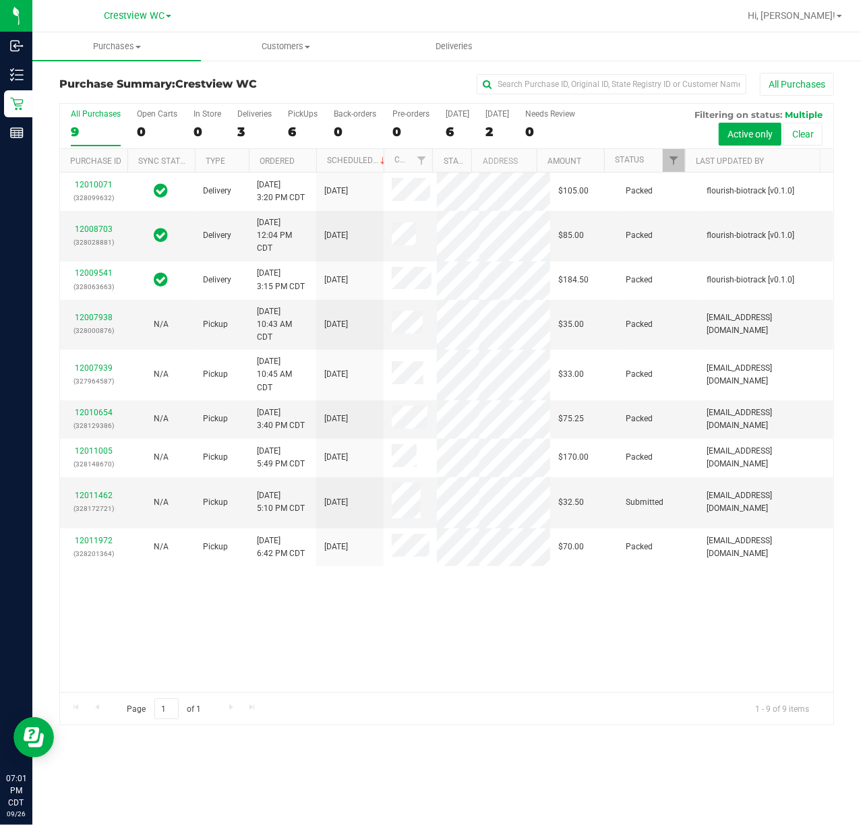
click at [291, 127] on div "6" at bounding box center [303, 132] width 30 height 16
click at [0, 0] on input "PickUps 6" at bounding box center [0, 0] width 0 height 0
